Goal: Information Seeking & Learning: Check status

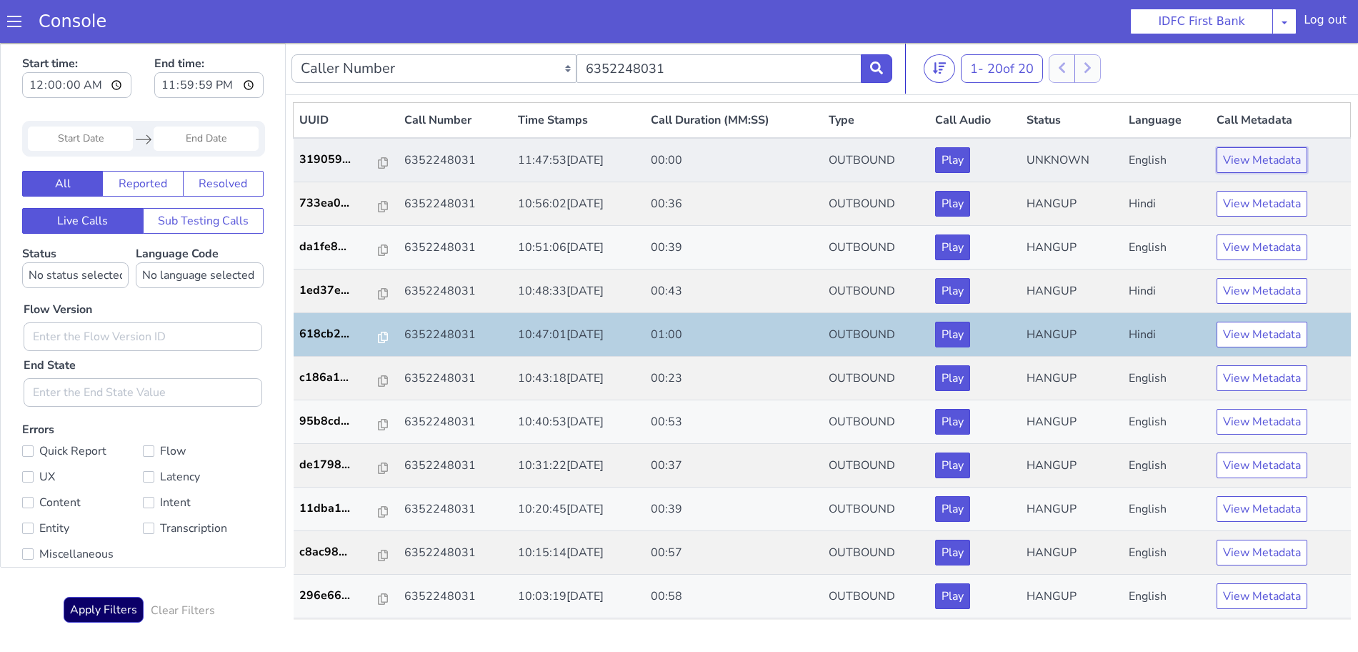
click at [1246, 162] on button "View Metadata" at bounding box center [1262, 160] width 91 height 26
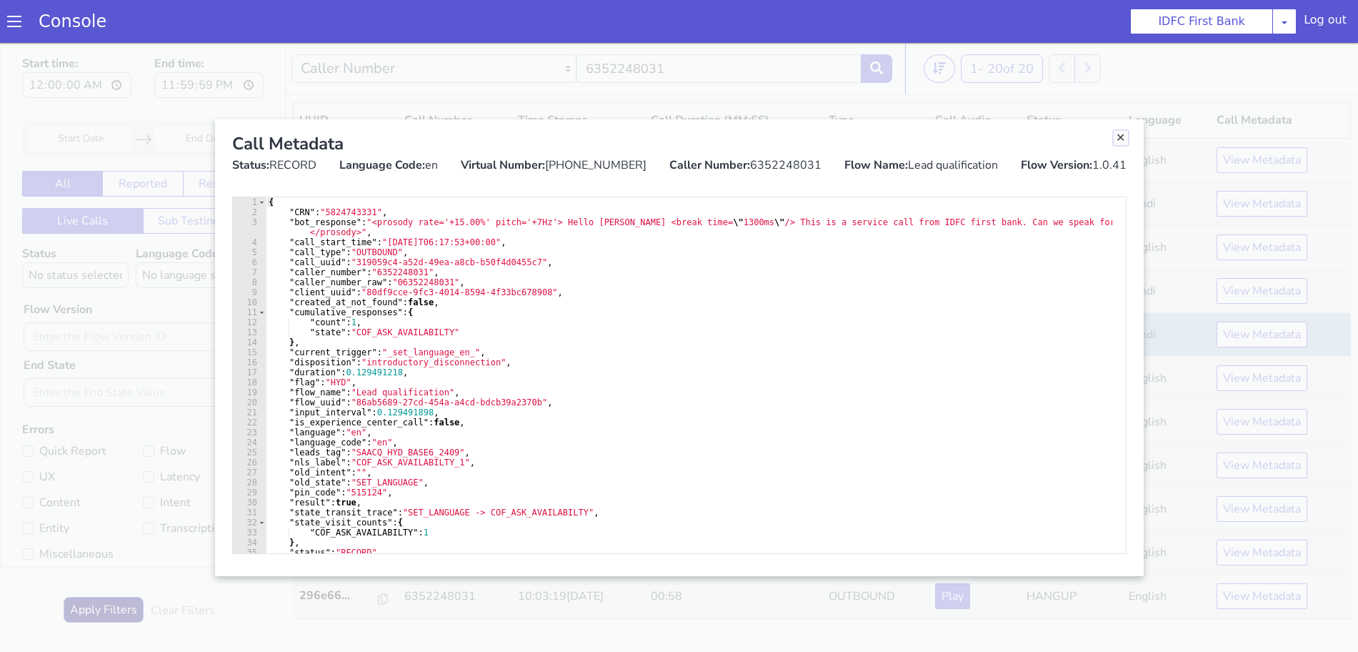
click at [1118, 136] on link "Close" at bounding box center [1121, 138] width 14 height 14
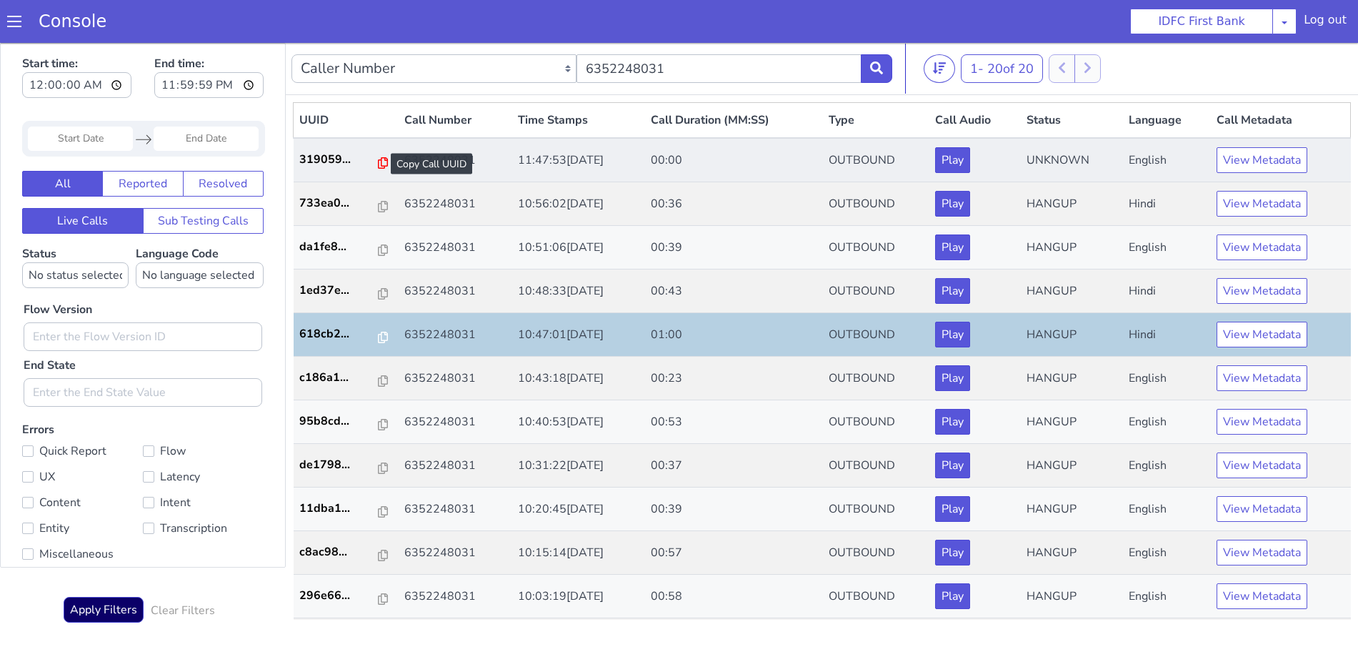
click at [378, 163] on icon at bounding box center [383, 162] width 10 height 11
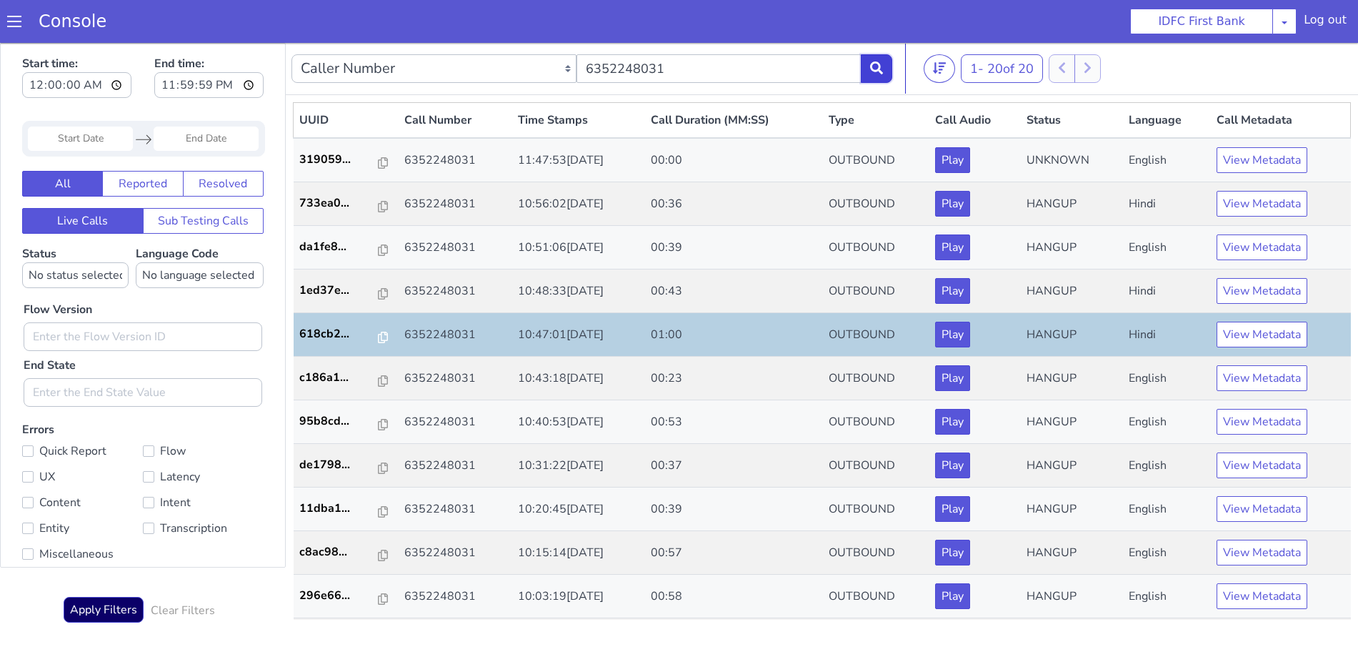
click at [886, 64] on button at bounding box center [876, 68] width 31 height 29
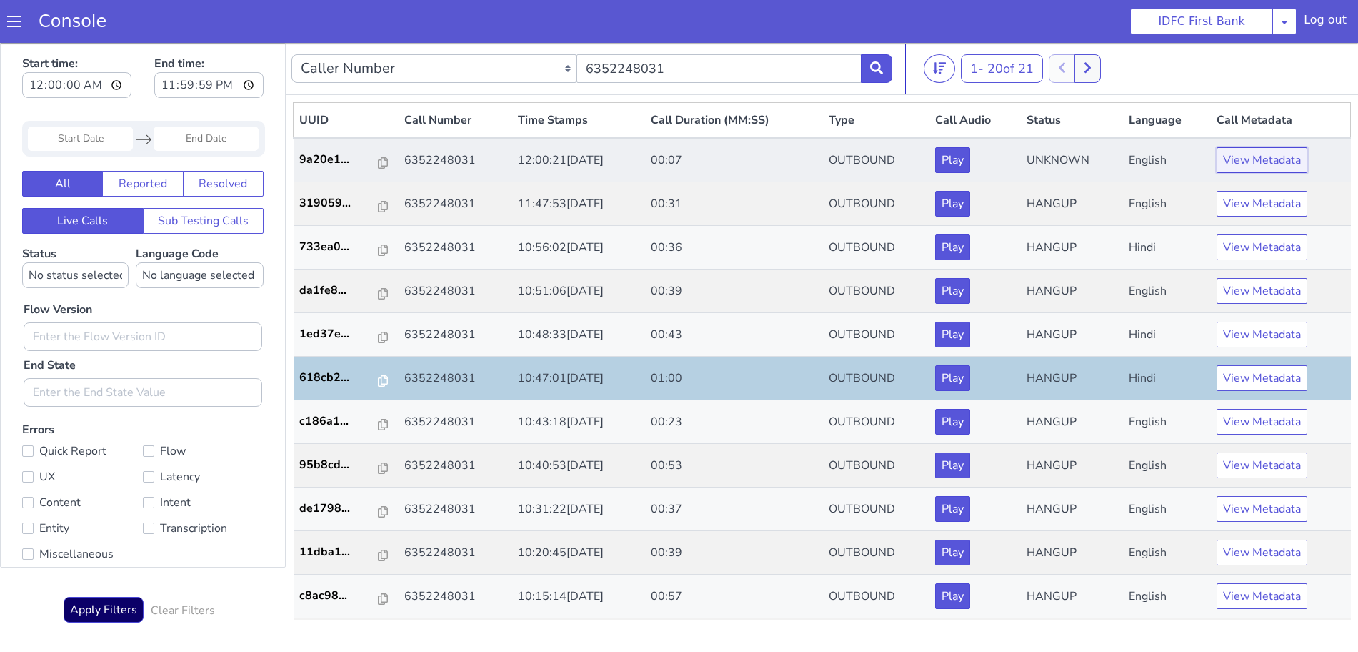
click at [1261, 152] on button "View Metadata" at bounding box center [1262, 160] width 91 height 26
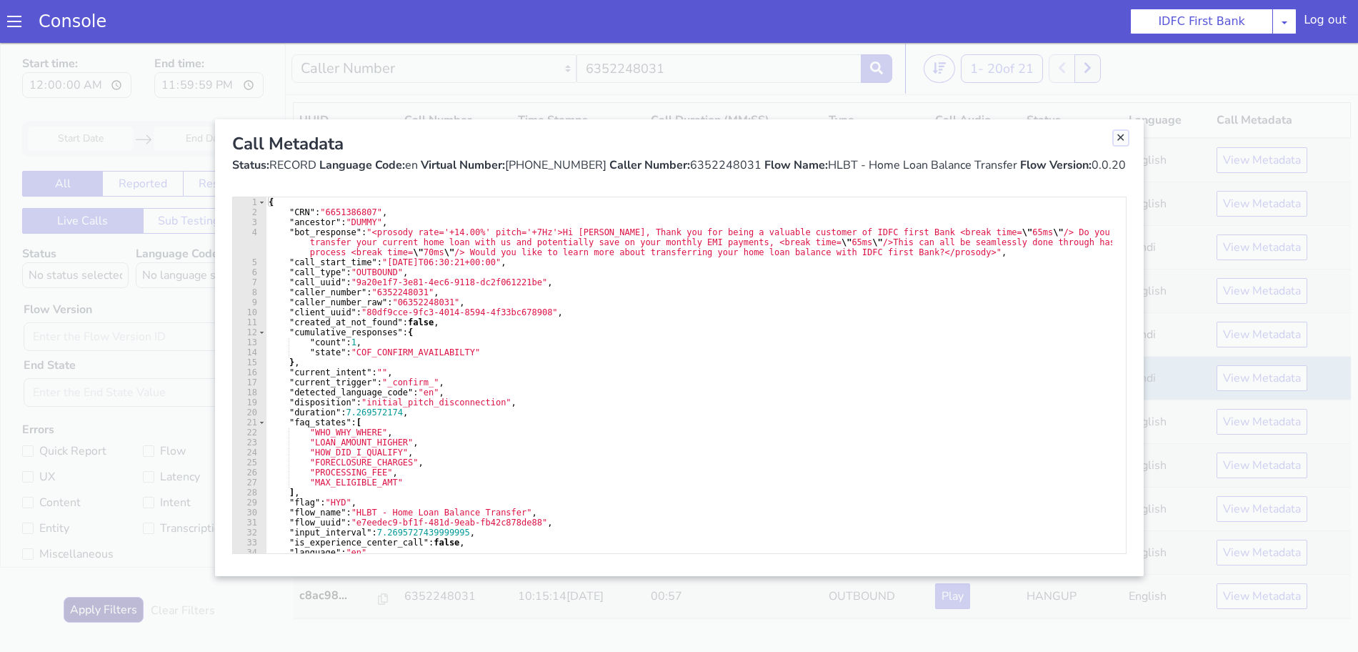
click at [1118, 140] on link "Close" at bounding box center [1121, 138] width 14 height 14
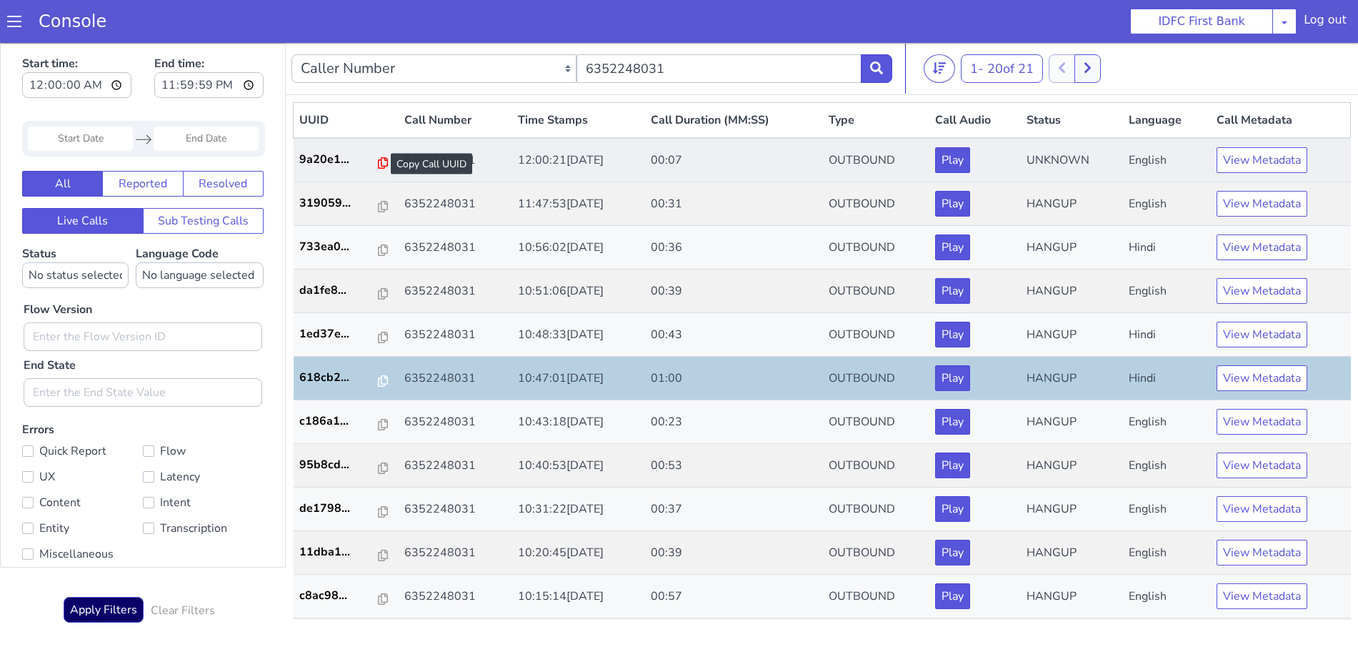
click at [378, 163] on icon at bounding box center [383, 162] width 10 height 11
click at [1252, 167] on button "View Metadata" at bounding box center [1262, 160] width 91 height 26
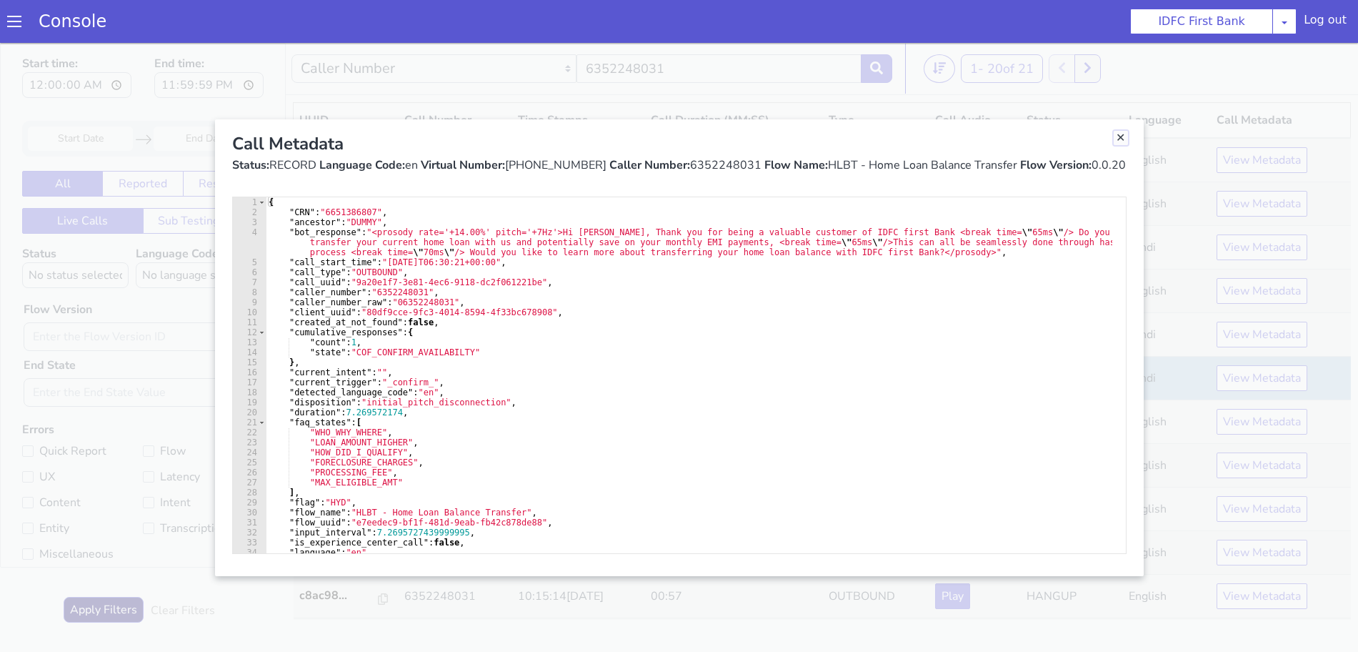
click at [1119, 142] on link "Close" at bounding box center [1121, 138] width 14 height 14
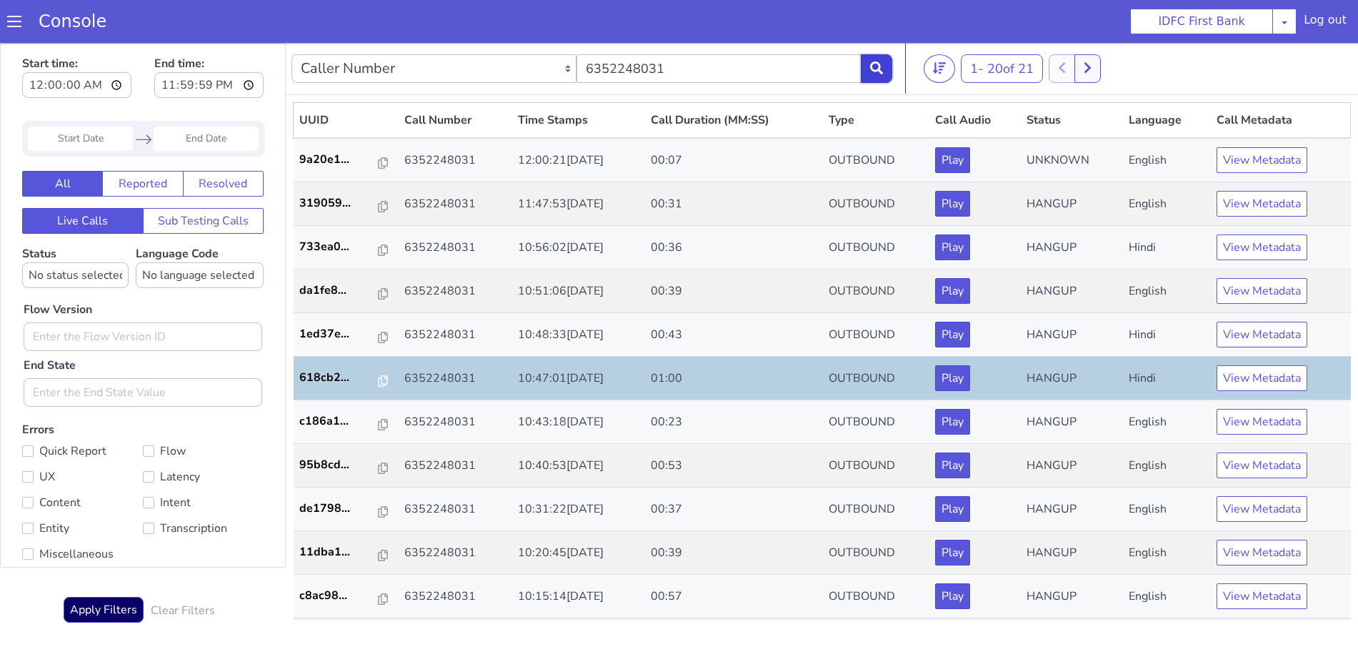
click at [872, 66] on icon at bounding box center [876, 67] width 13 height 13
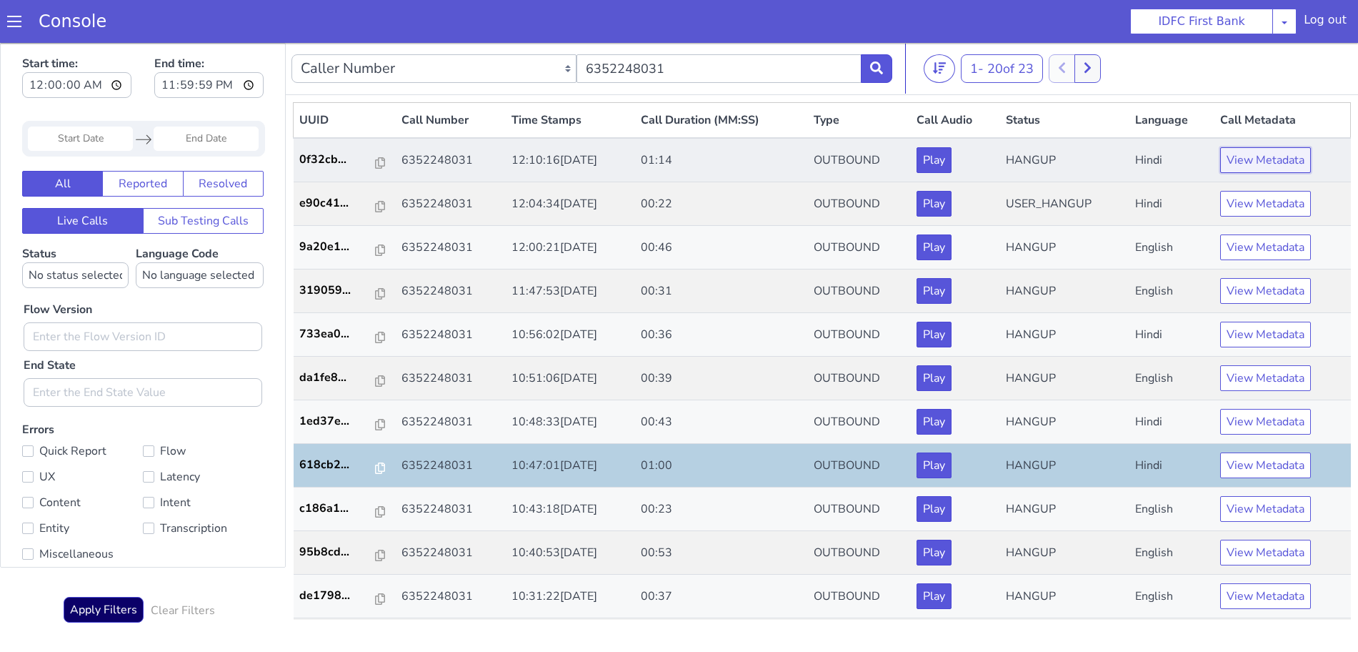
click at [1248, 156] on button "View Metadata" at bounding box center [1265, 160] width 91 height 26
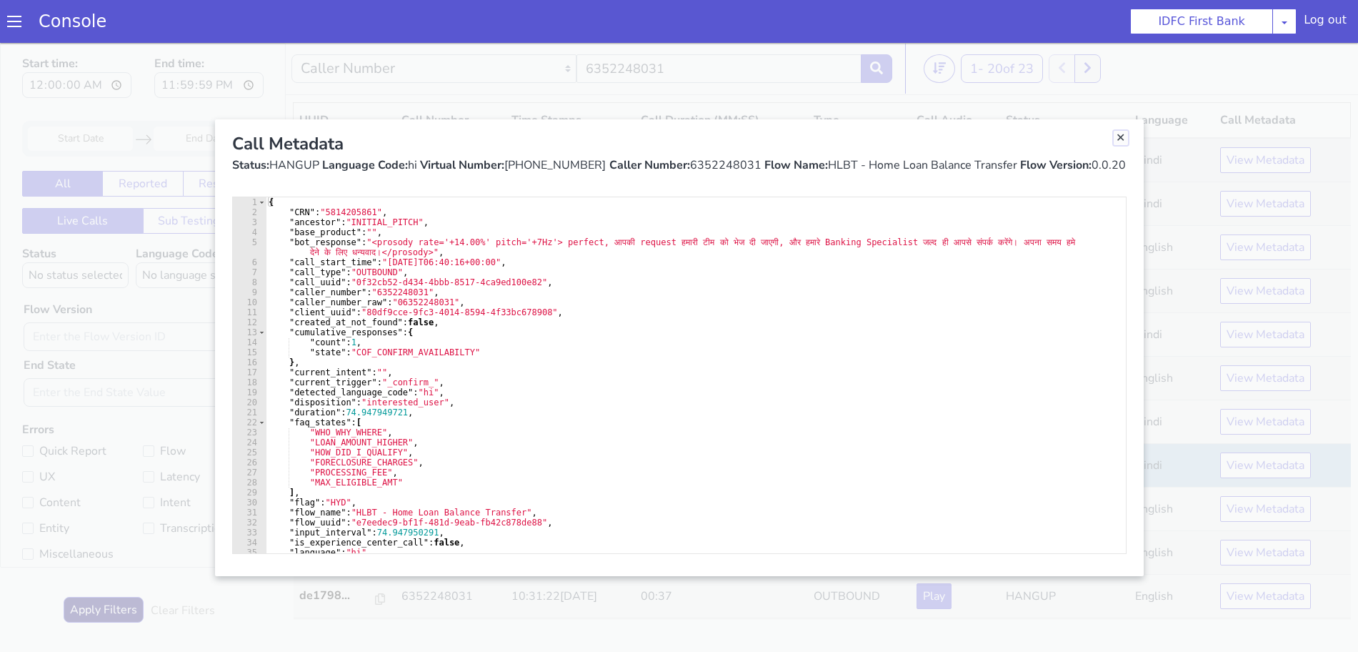
drag, startPoint x: 1115, startPoint y: 136, endPoint x: 1117, endPoint y: 166, distance: 29.4
click at [1116, 136] on link "Close" at bounding box center [1121, 138] width 14 height 14
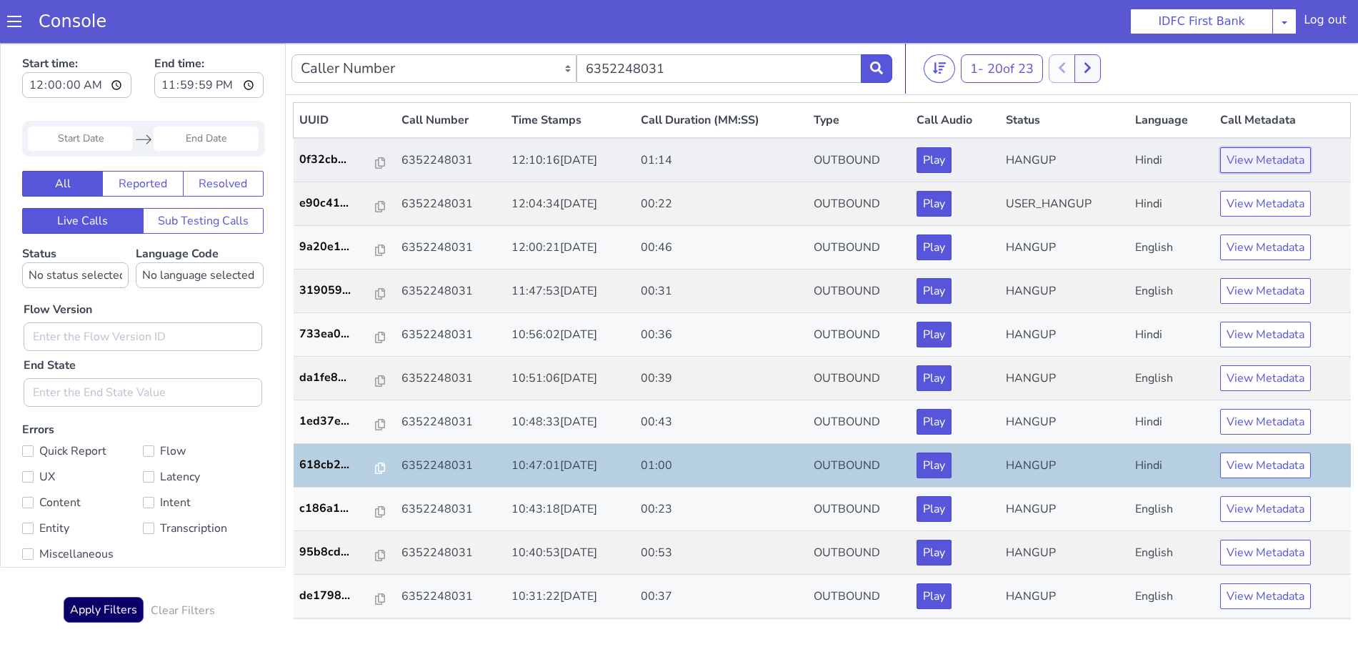
click at [1260, 166] on button "View Metadata" at bounding box center [1265, 160] width 91 height 26
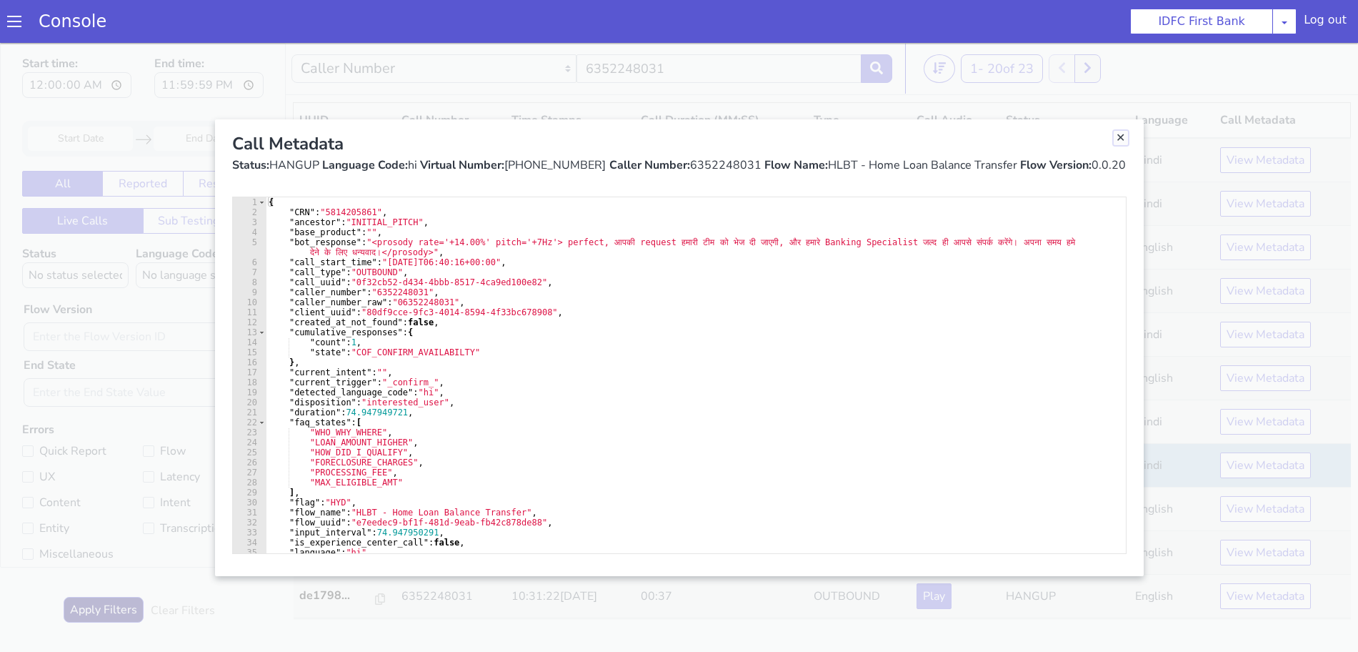
click at [1119, 134] on link "Close" at bounding box center [1121, 138] width 14 height 14
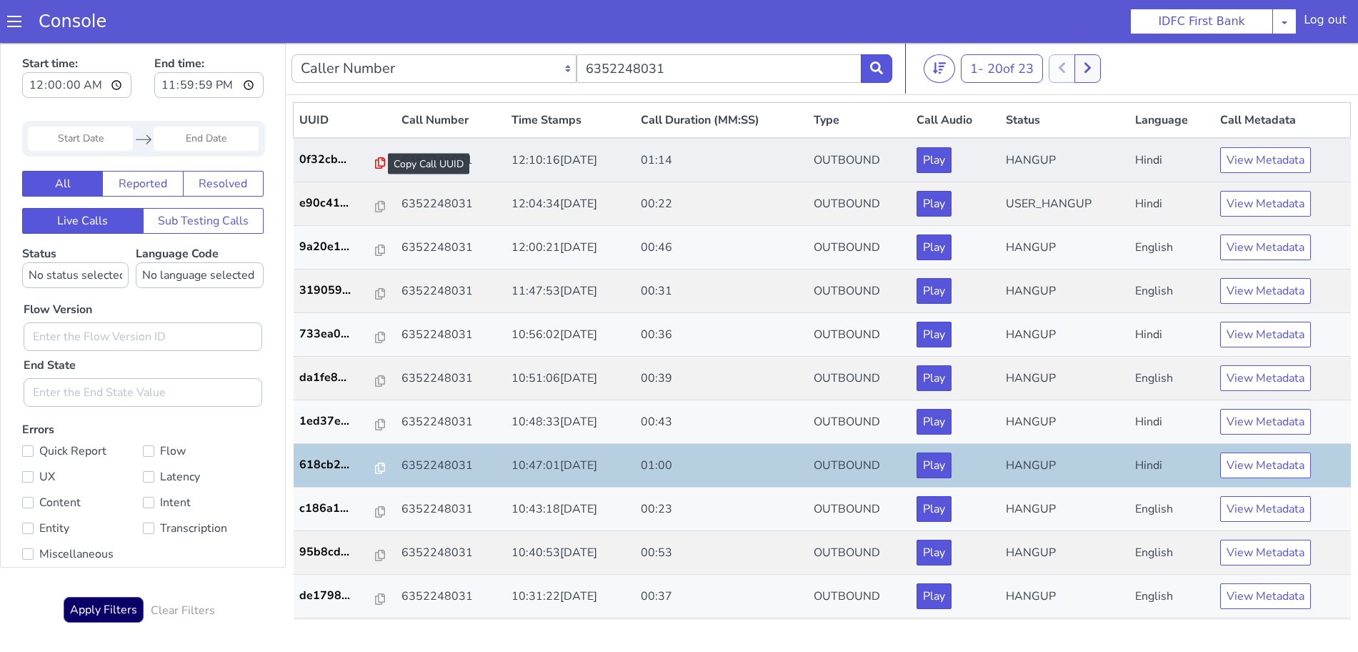
click at [375, 159] on icon at bounding box center [380, 162] width 10 height 11
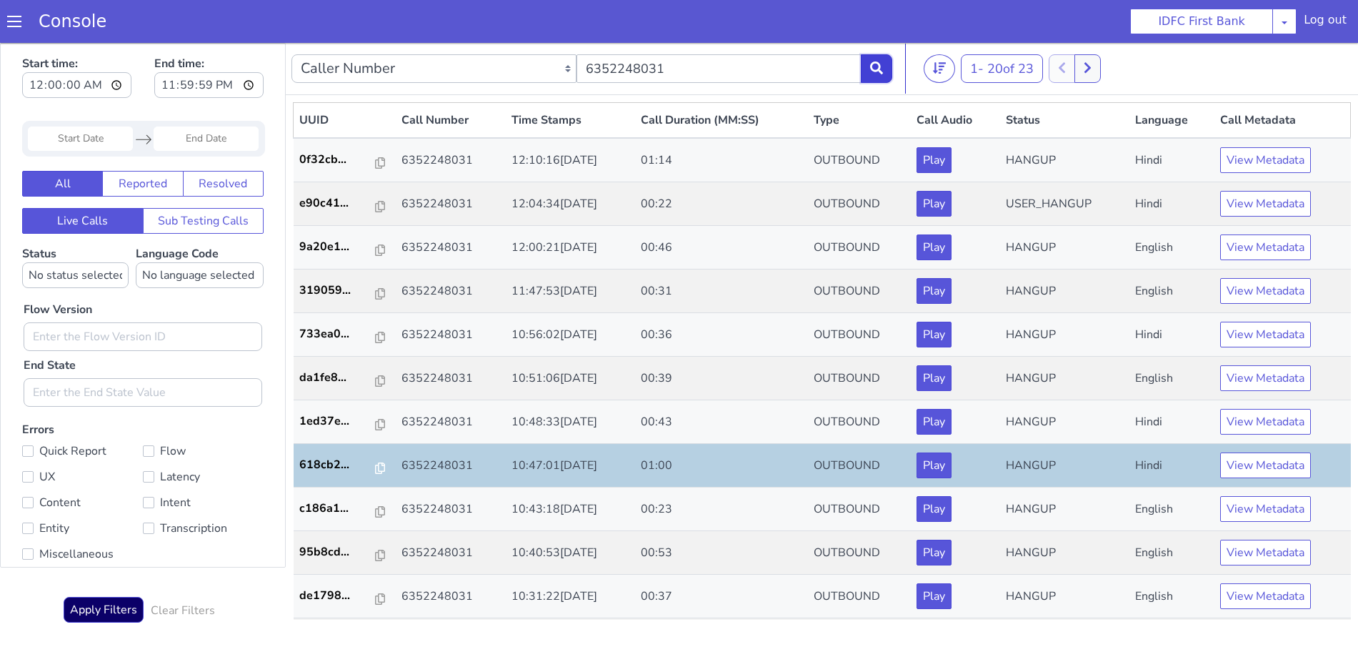
click at [883, 64] on icon at bounding box center [876, 67] width 13 height 13
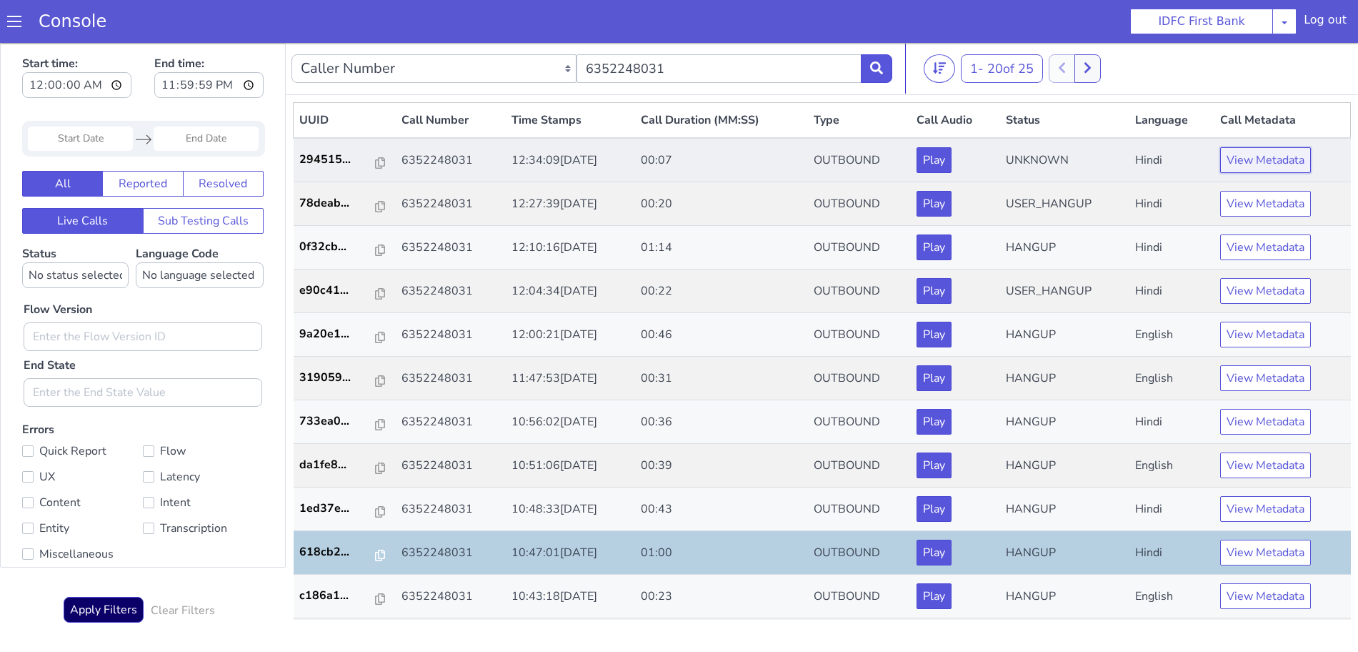
click at [1281, 157] on button "View Metadata" at bounding box center [1265, 160] width 91 height 26
click at [1229, 157] on button "View Metadata" at bounding box center [1265, 160] width 91 height 26
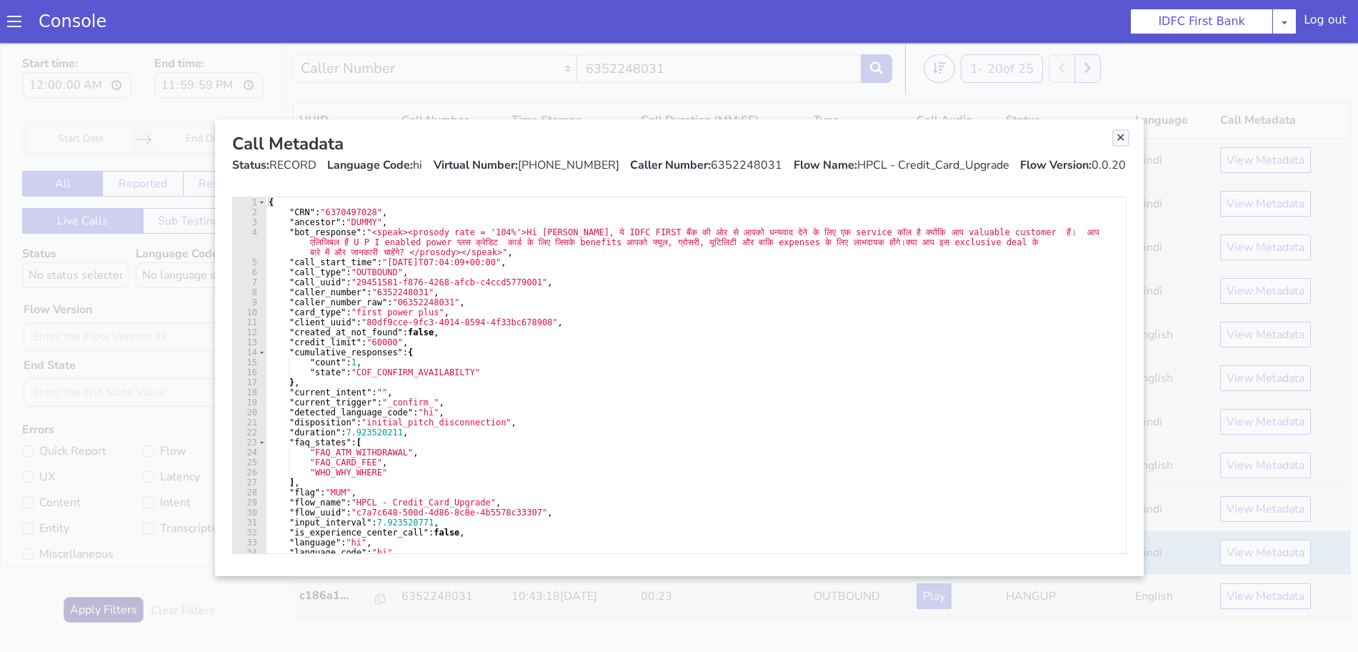
click at [1120, 135] on link "Close" at bounding box center [1121, 138] width 14 height 14
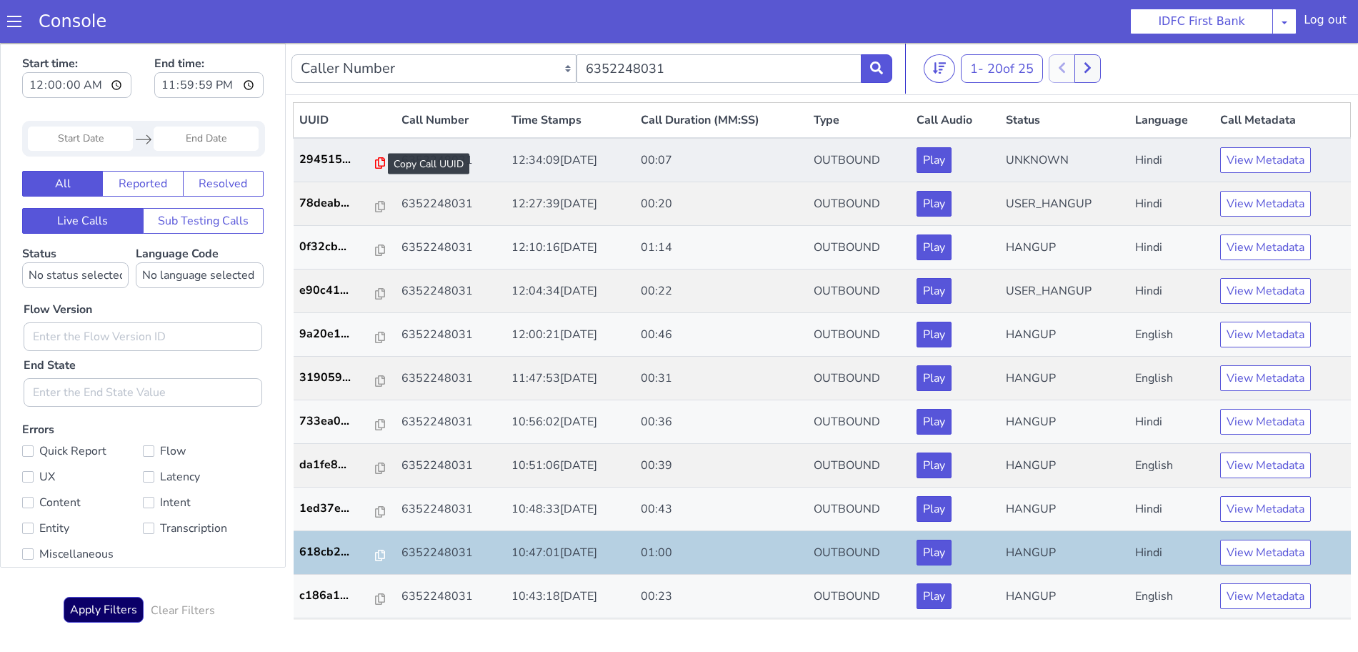
click at [375, 162] on icon at bounding box center [380, 162] width 10 height 11
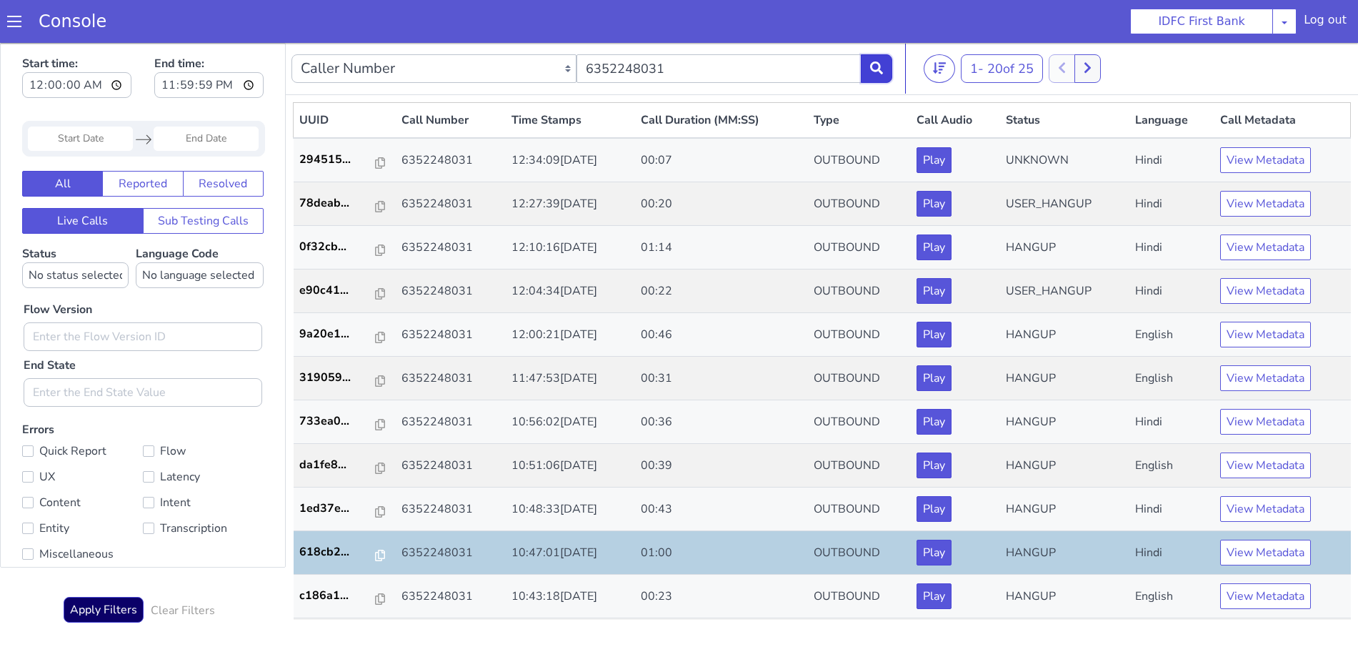
click at [885, 69] on button at bounding box center [876, 68] width 31 height 29
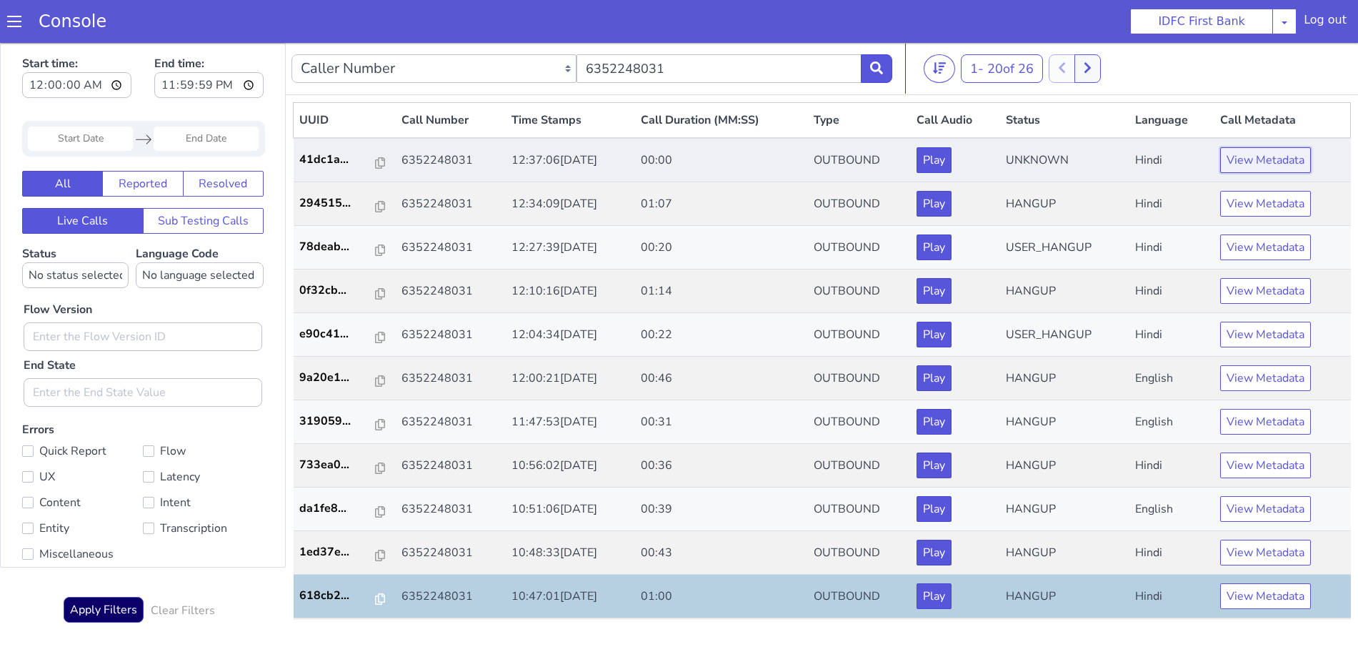
click at [1254, 163] on button "View Metadata" at bounding box center [1265, 160] width 91 height 26
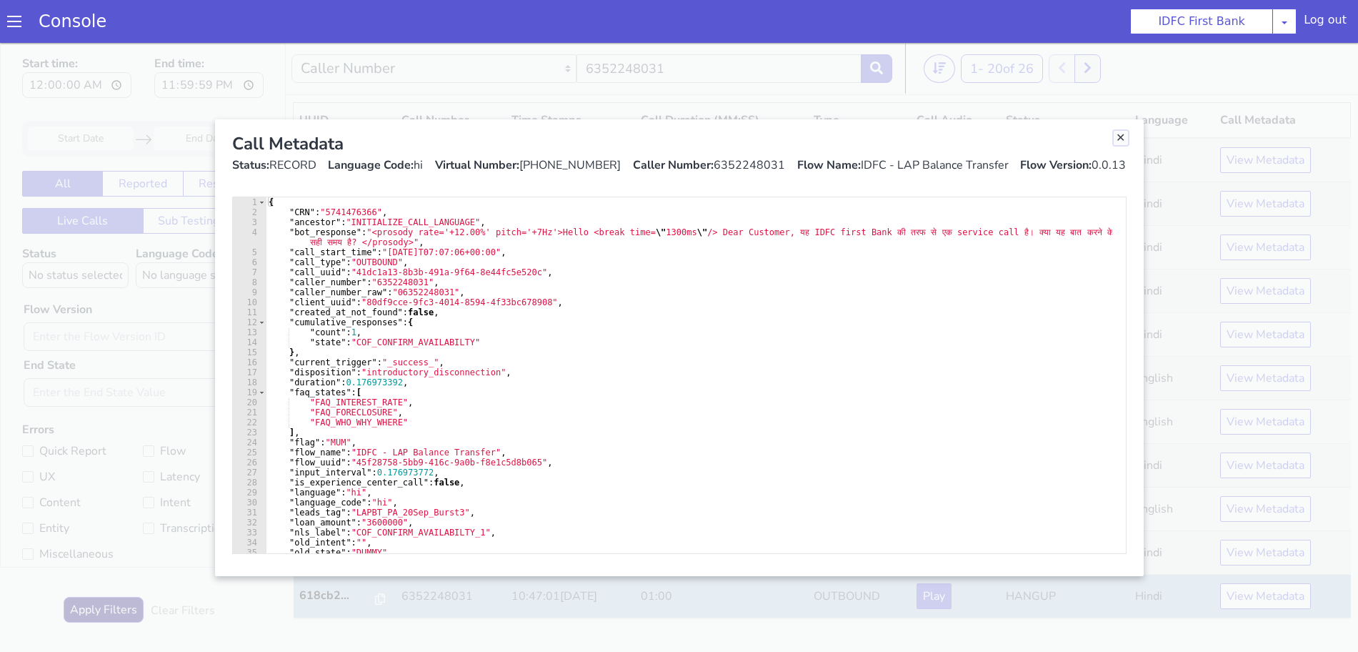
click at [1123, 137] on link "Close" at bounding box center [1121, 138] width 14 height 14
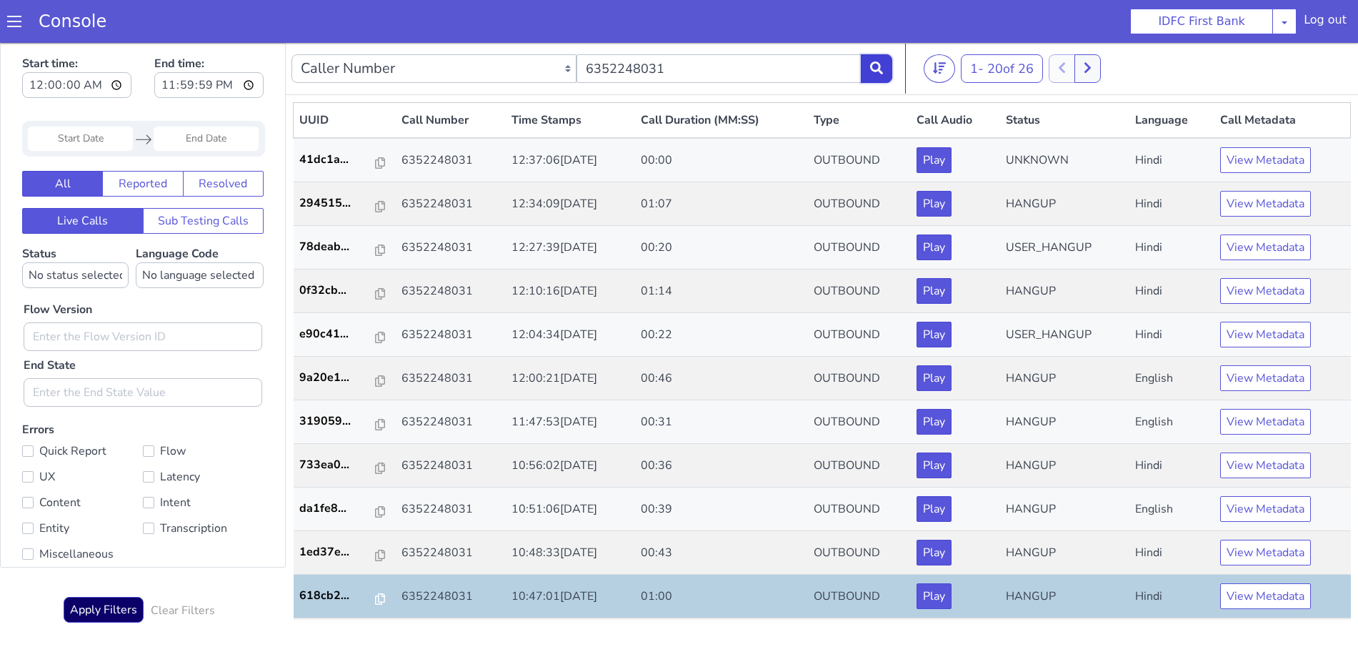
click at [883, 61] on icon at bounding box center [876, 67] width 13 height 13
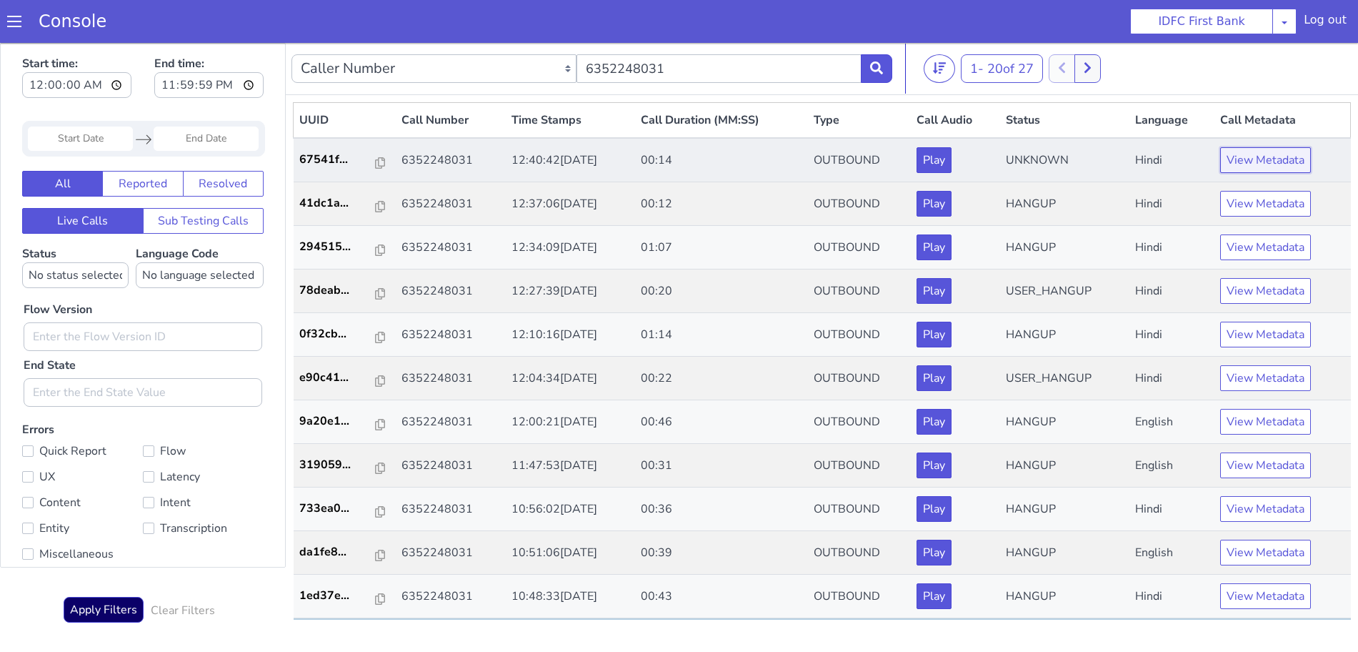
click at [1268, 154] on button "View Metadata" at bounding box center [1265, 160] width 91 height 26
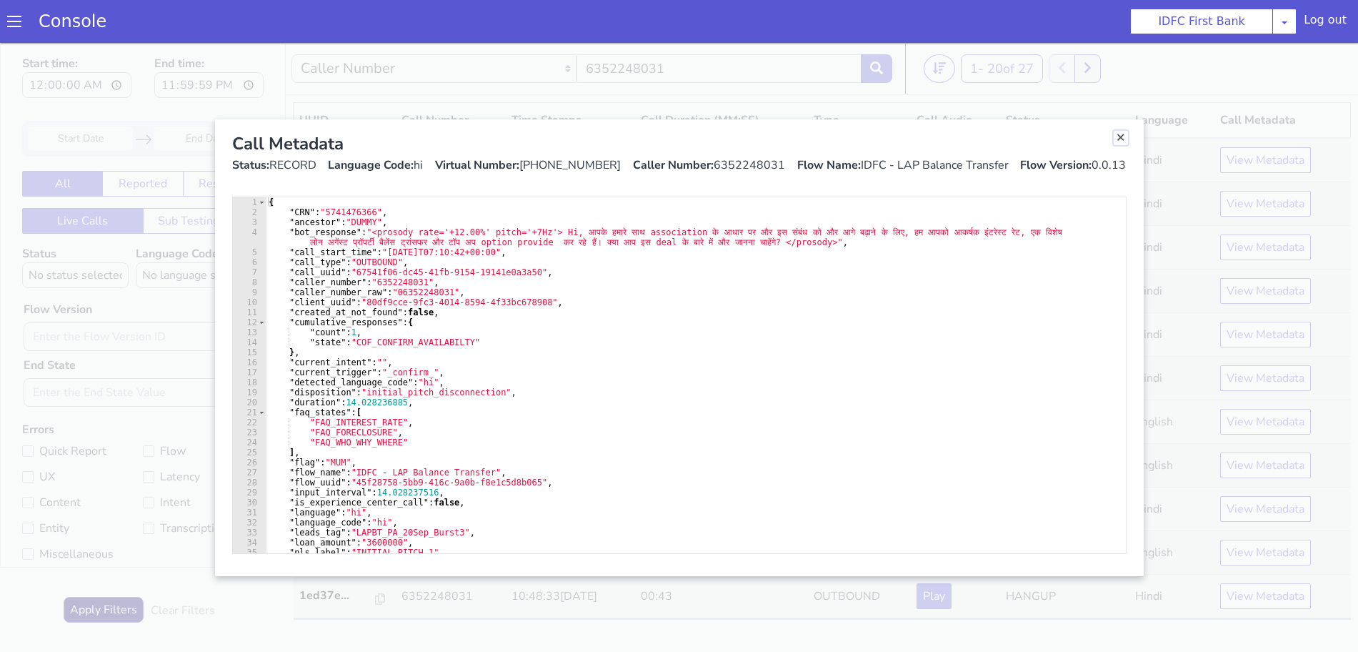
click at [1123, 139] on link "Close" at bounding box center [1121, 138] width 14 height 14
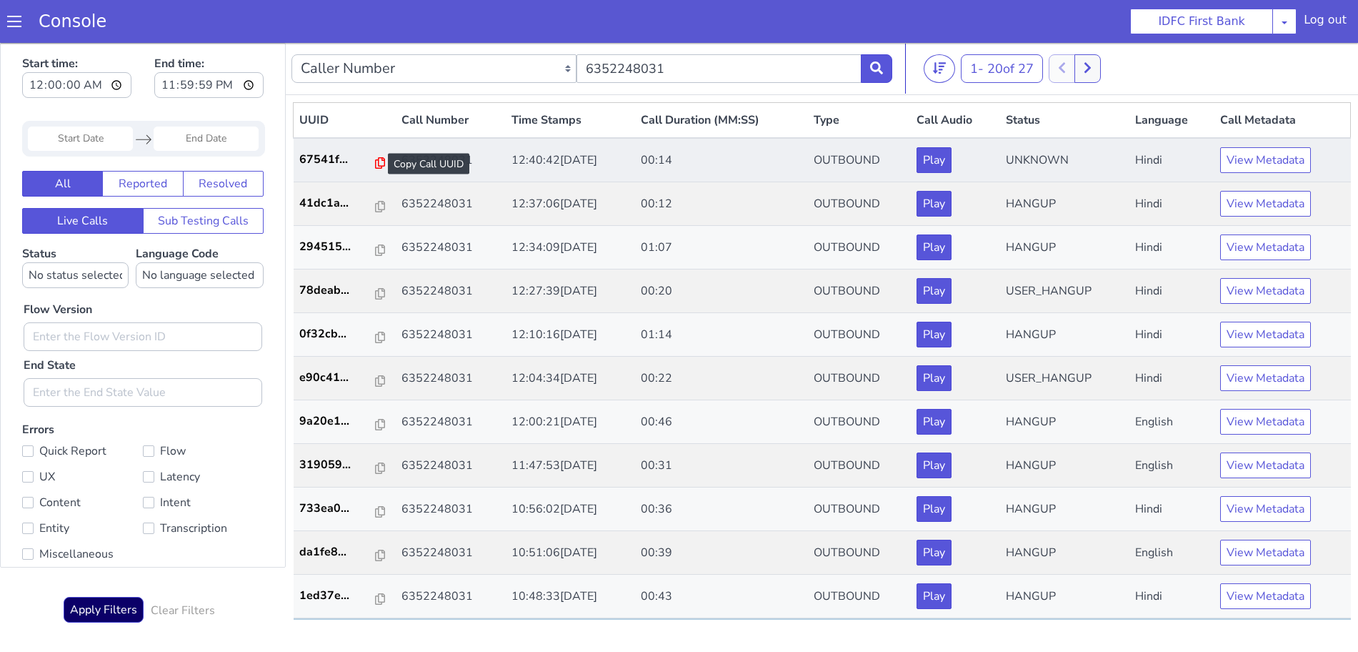
click at [375, 163] on icon at bounding box center [380, 162] width 10 height 11
